Goal: Transaction & Acquisition: Subscribe to service/newsletter

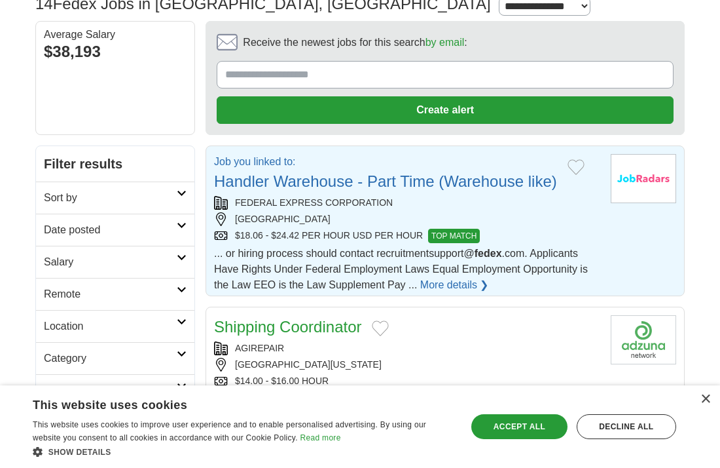
scroll to position [106, 0]
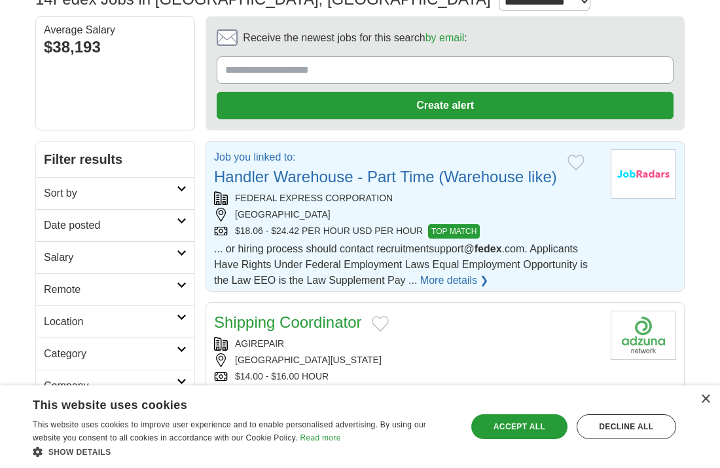
click at [307, 176] on link "Handler Warehouse - Part Time (Warehouse like)" at bounding box center [385, 177] width 343 height 18
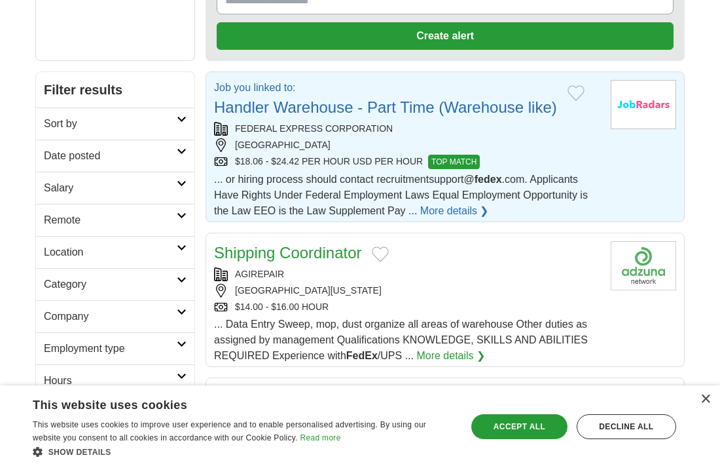
scroll to position [177, 0]
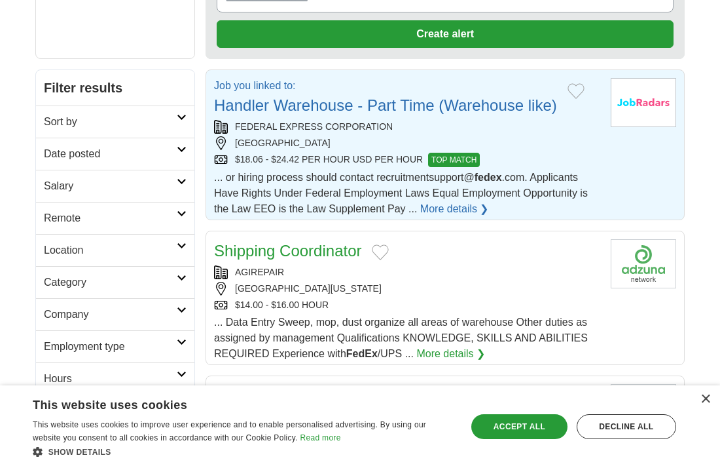
click at [180, 149] on icon at bounding box center [182, 149] width 10 height 7
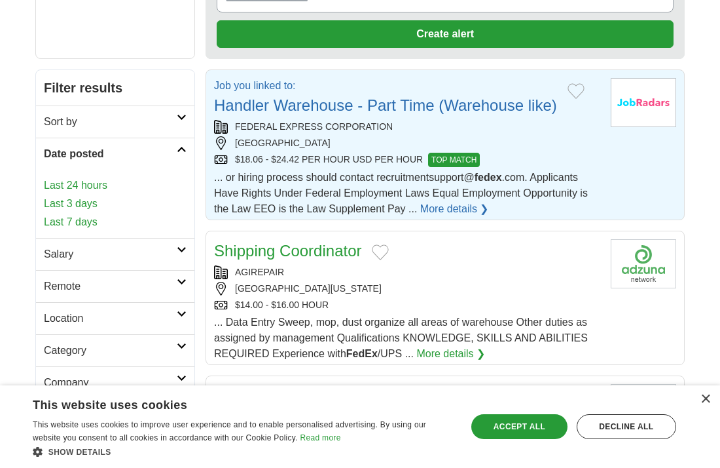
click at [109, 186] on link "Last 24 hours" at bounding box center [115, 185] width 143 height 16
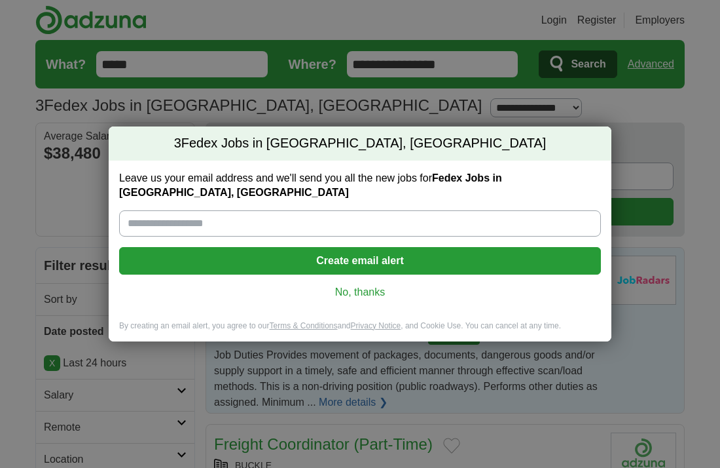
click at [256, 213] on input "Leave us your email address and we'll send you all the new jobs for Fedex Jobs …" at bounding box center [360, 223] width 482 height 26
type input "**********"
click at [316, 254] on button "Create email alert" at bounding box center [360, 261] width 482 height 28
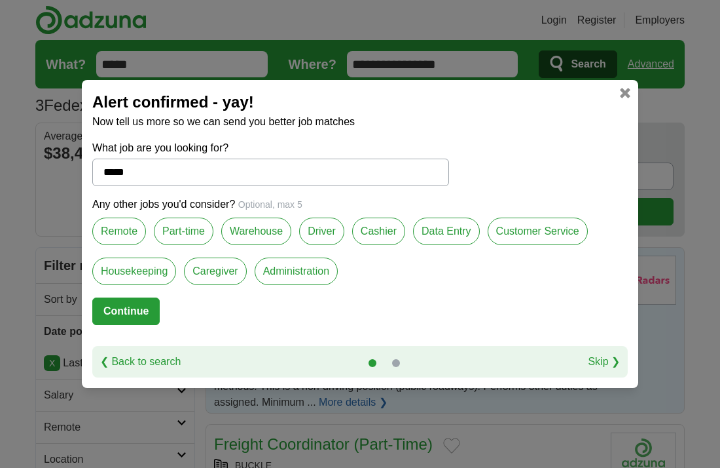
click at [132, 313] on button "Continue" at bounding box center [125, 311] width 67 height 28
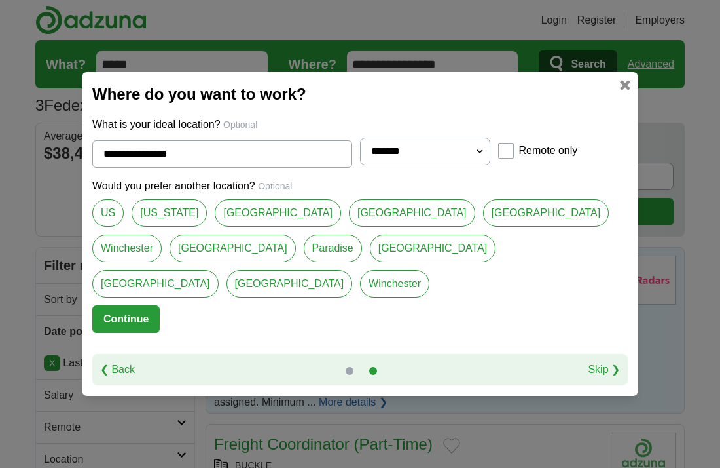
click at [349, 227] on link "[GEOGRAPHIC_DATA]" at bounding box center [412, 213] width 126 height 28
type input "**********"
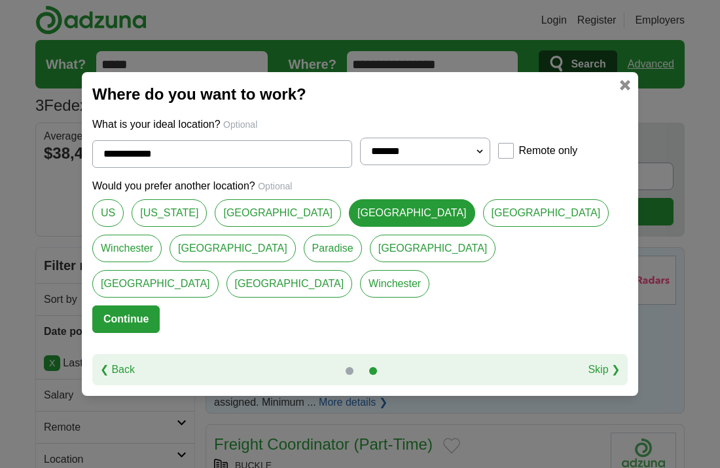
click at [136, 305] on button "Continue" at bounding box center [125, 319] width 67 height 28
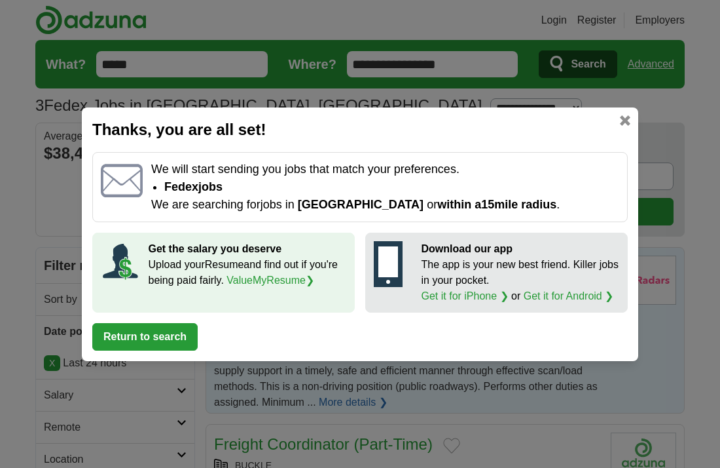
click at [627, 119] on link at bounding box center [625, 120] width 10 height 10
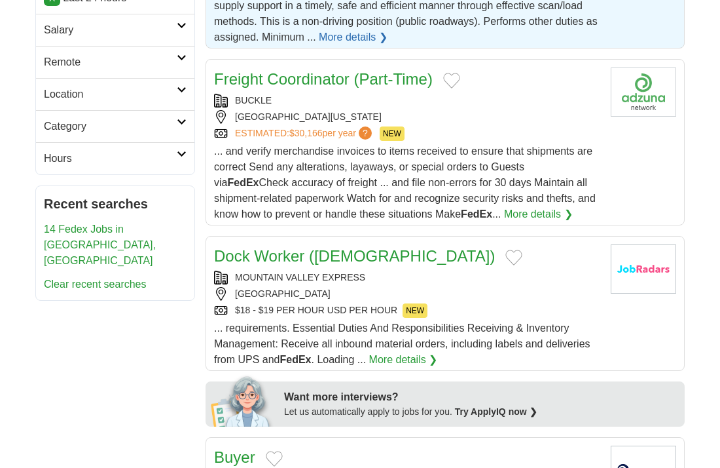
scroll to position [373, 0]
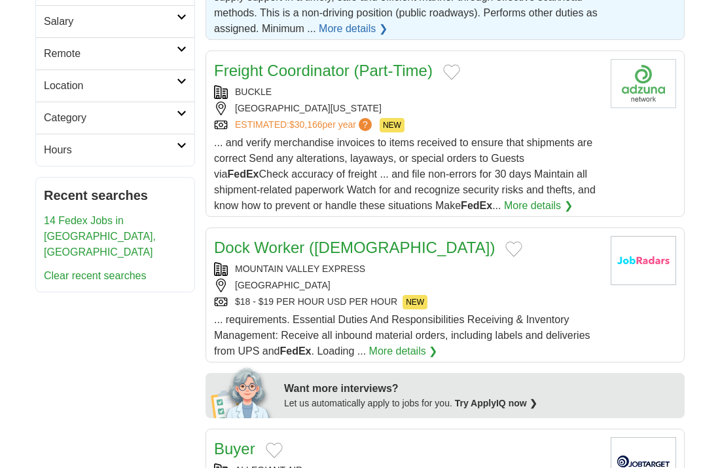
click at [305, 68] on link "Freight Coordinator (Part-Time)" at bounding box center [323, 71] width 219 height 18
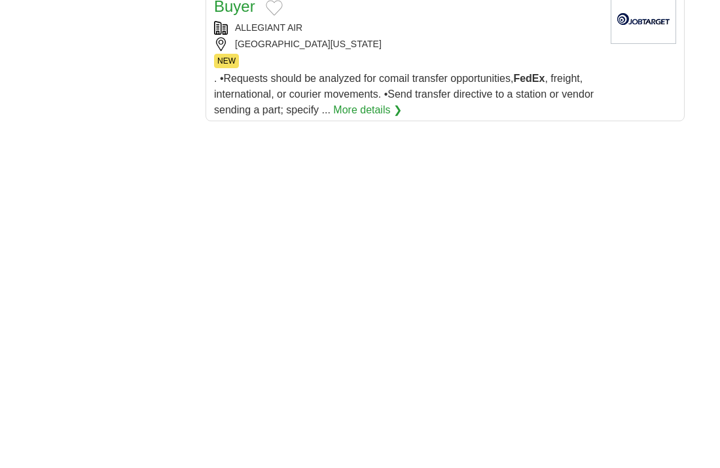
scroll to position [822, 0]
